Goal: Browse casually: Explore the website without a specific task or goal

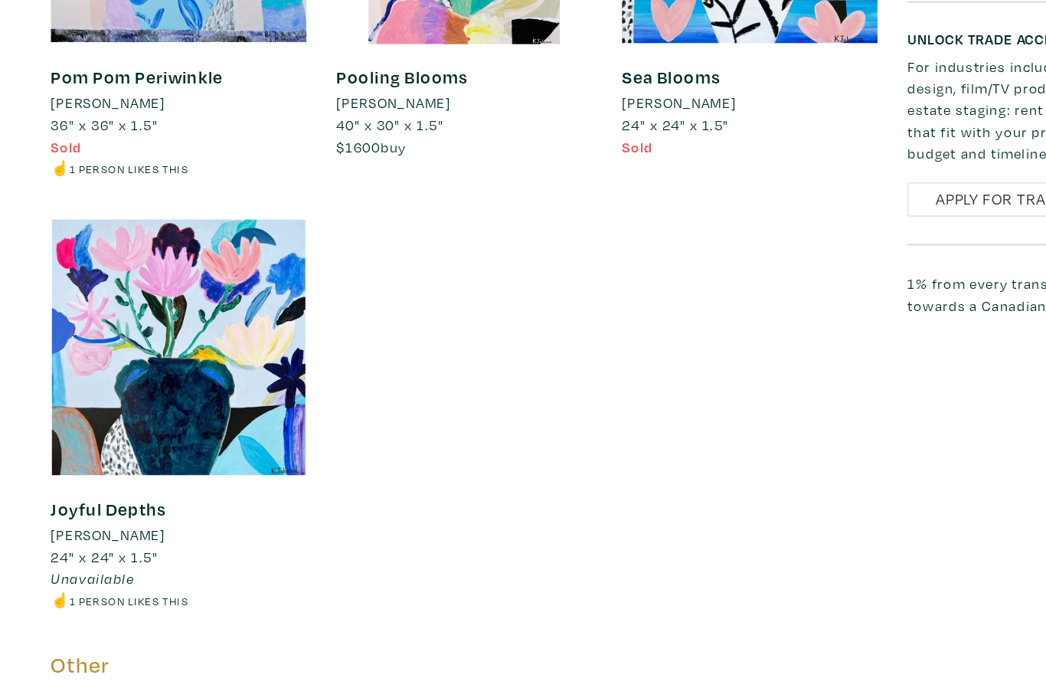
scroll to position [1249, 0]
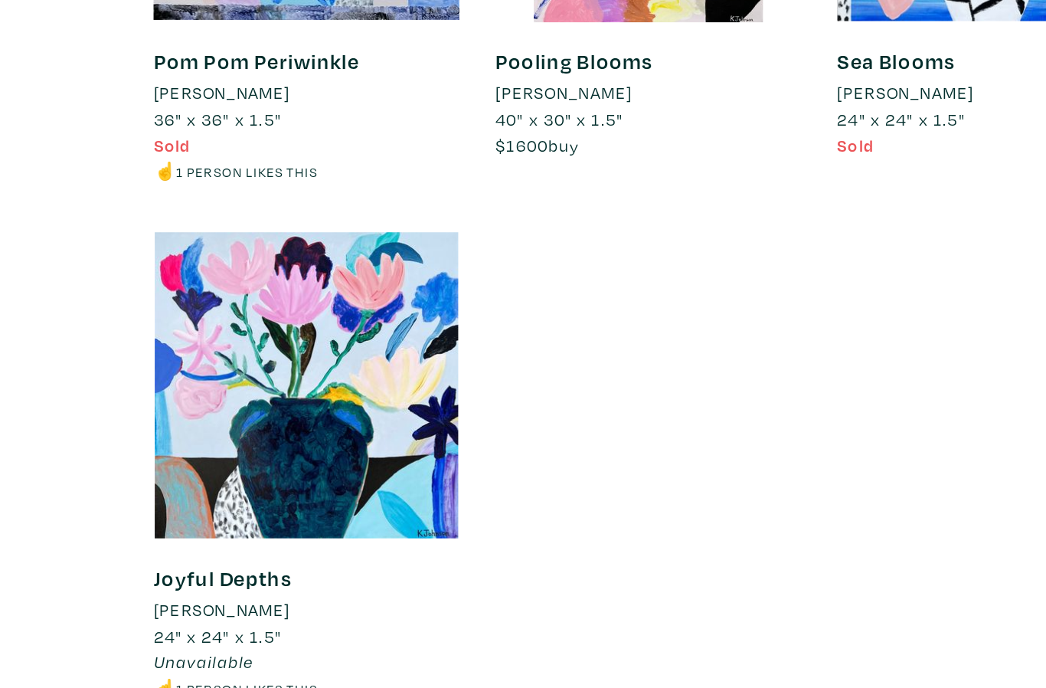
click at [244, 227] on div at bounding box center [195, 307] width 195 height 195
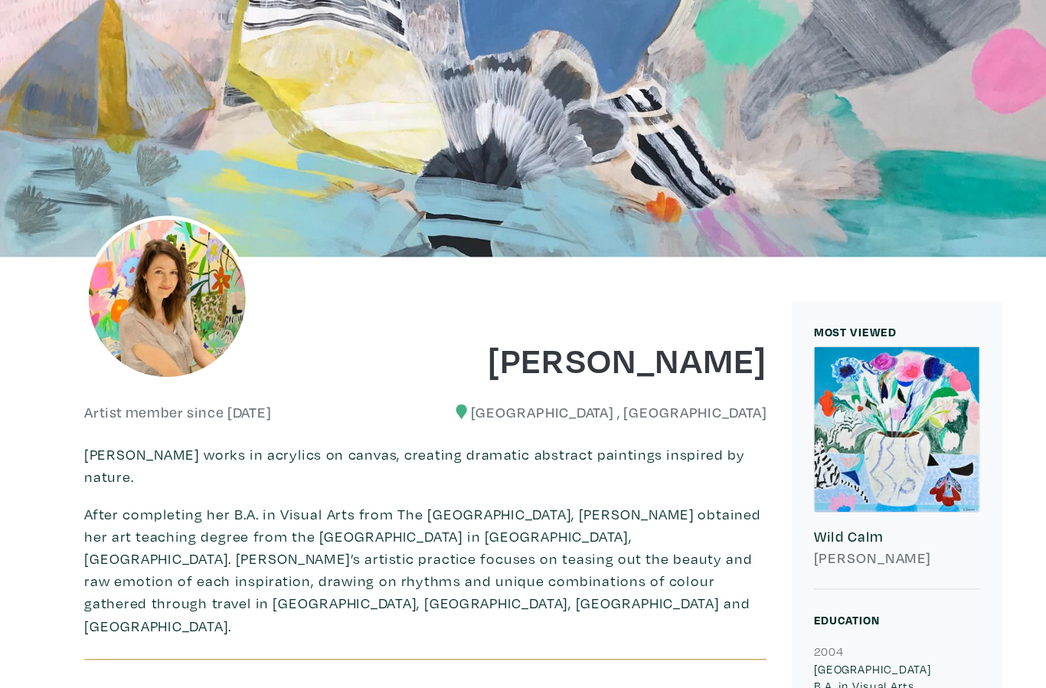
scroll to position [0, 0]
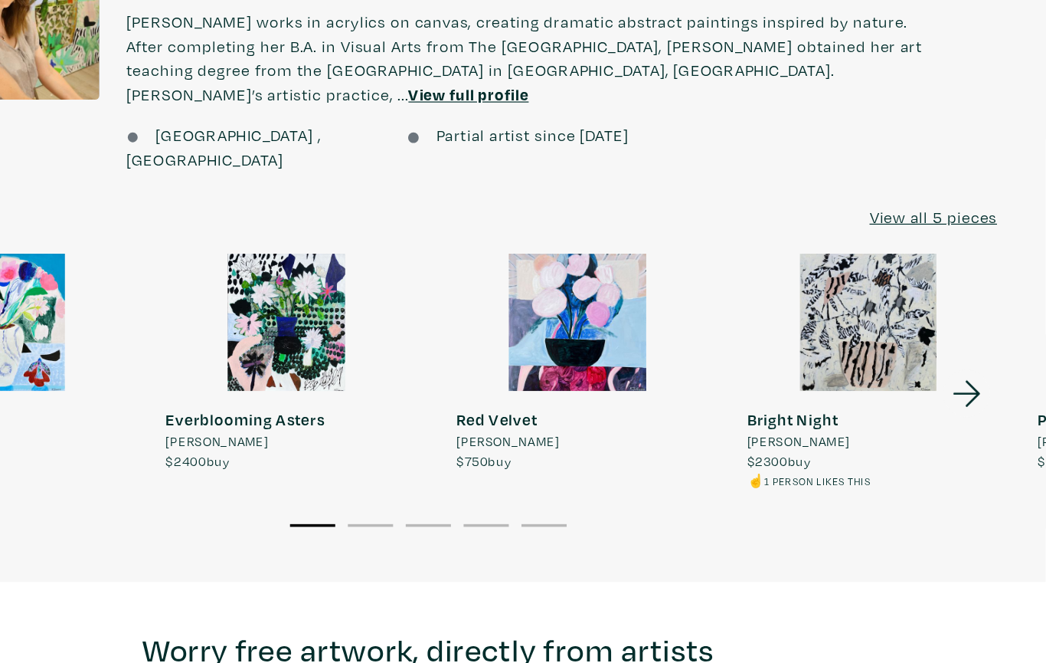
scroll to position [1193, 0]
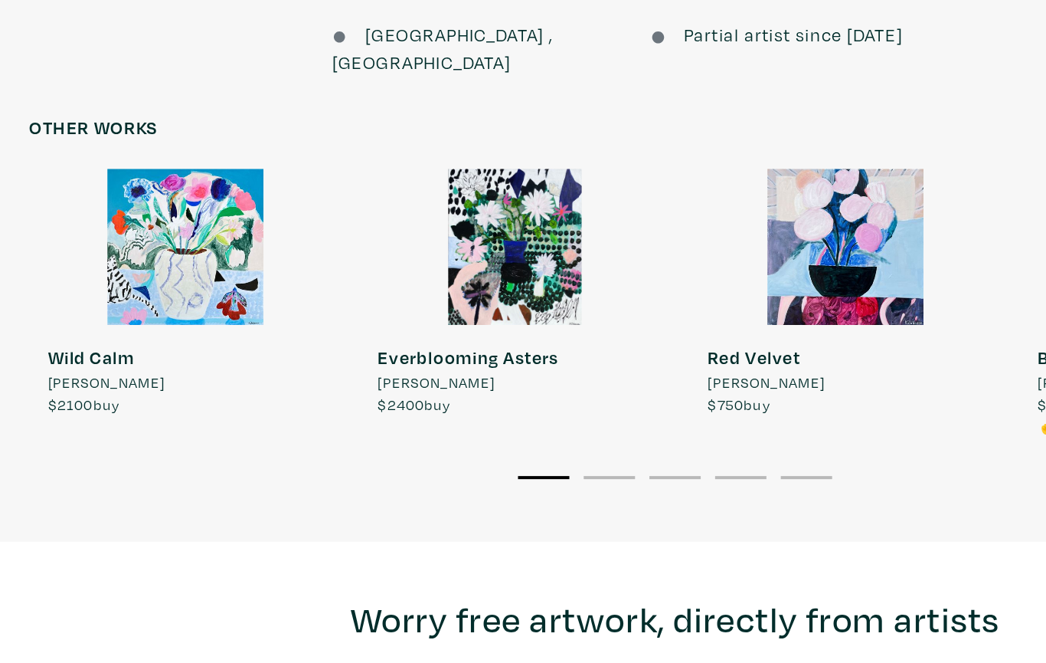
click at [144, 223] on div at bounding box center [157, 281] width 233 height 116
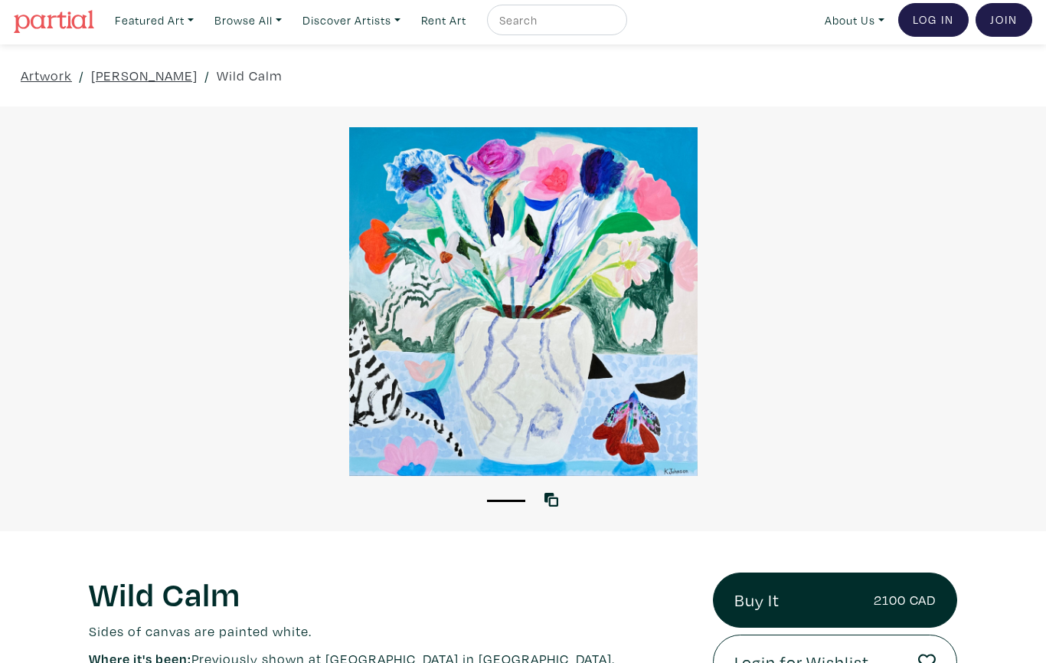
scroll to position [82, 0]
